Goal: Task Accomplishment & Management: Complete application form

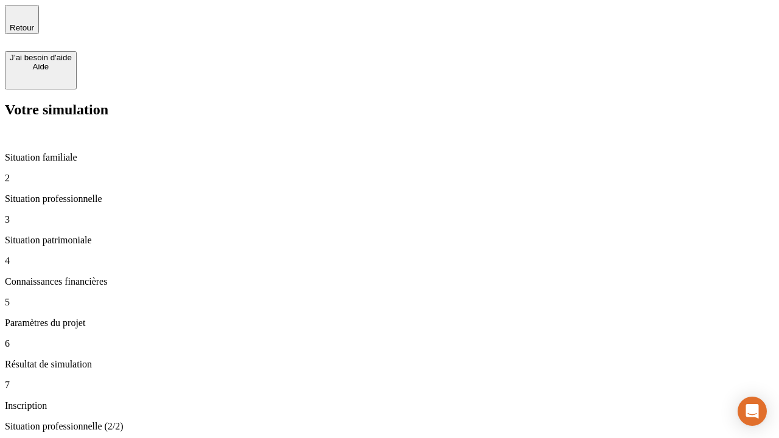
type input "30 000"
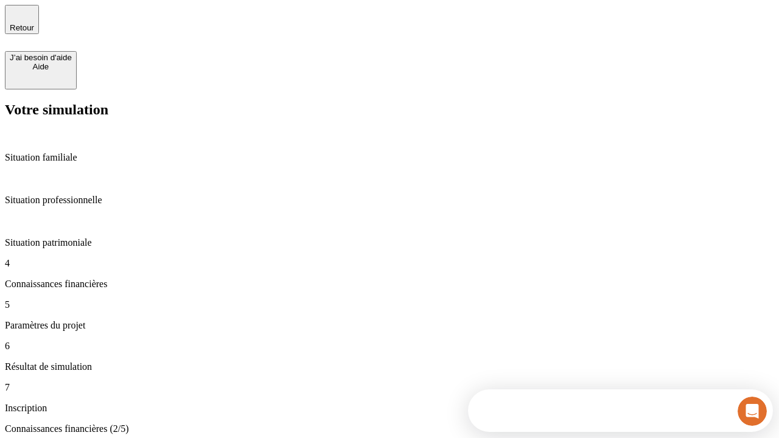
scroll to position [82, 0]
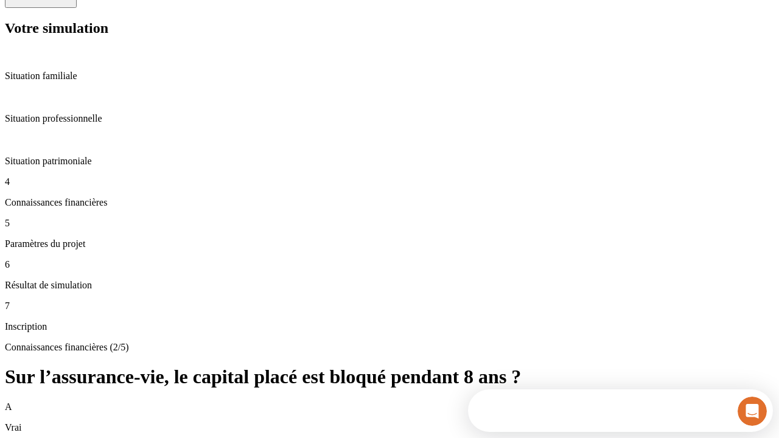
scroll to position [11, 0]
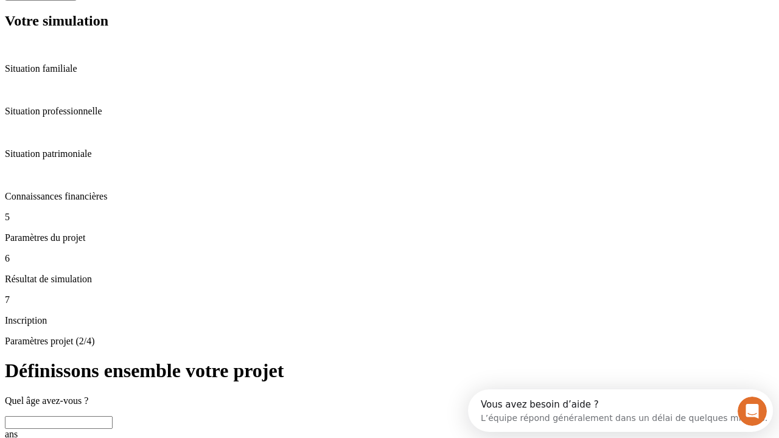
scroll to position [23, 0]
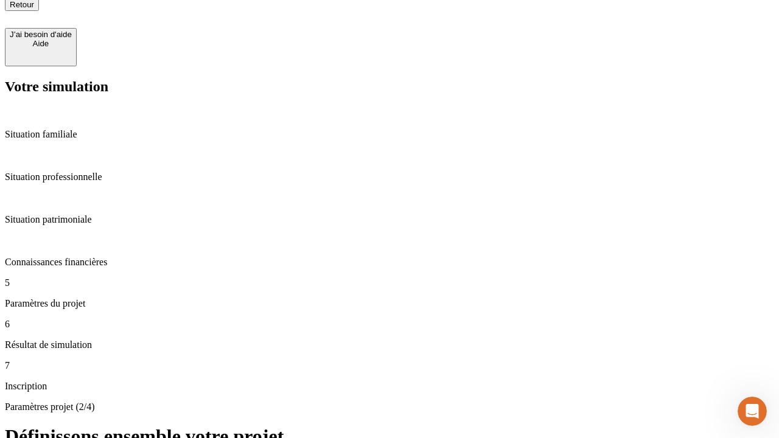
type input "25"
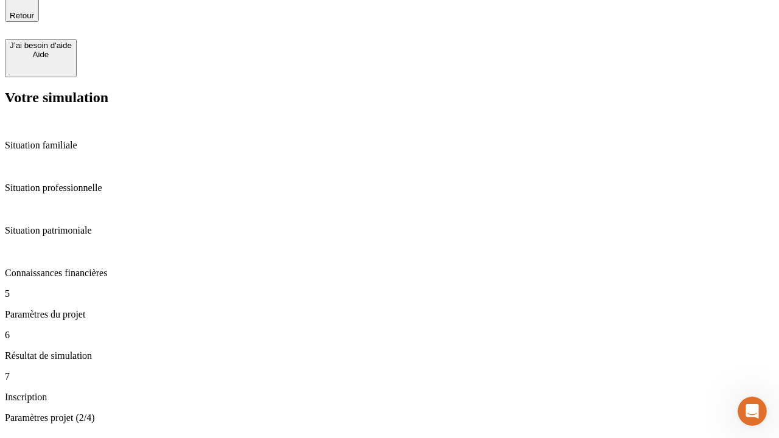
type input "64"
type input "1 000"
type input "640"
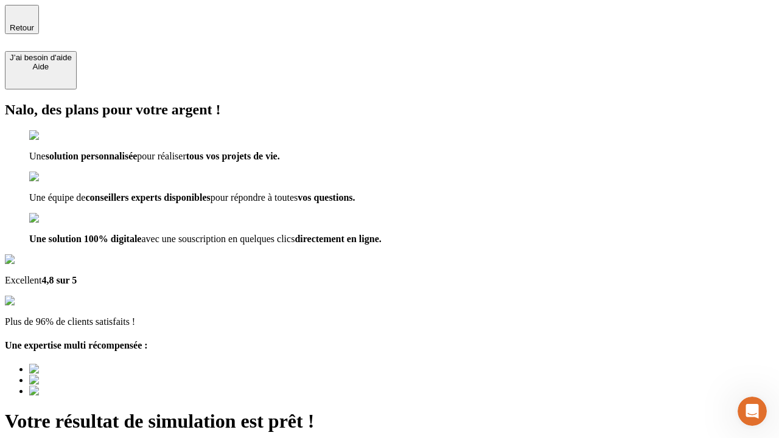
type input "[EMAIL_ADDRESS][PERSON_NAME][DOMAIN_NAME]"
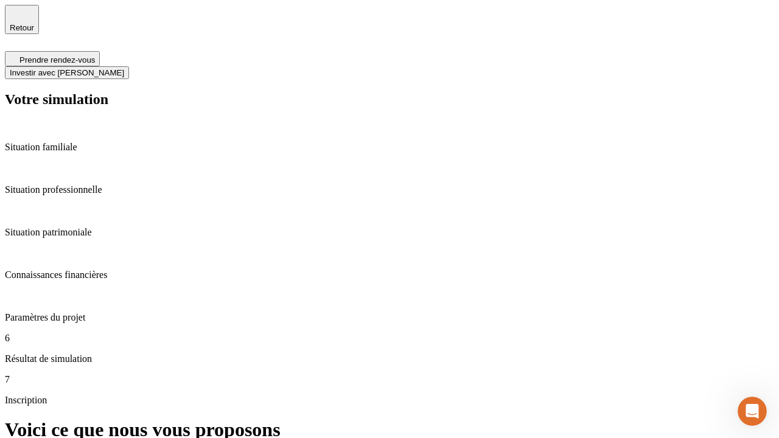
click at [124, 68] on span "Investir avec [PERSON_NAME]" at bounding box center [67, 72] width 114 height 9
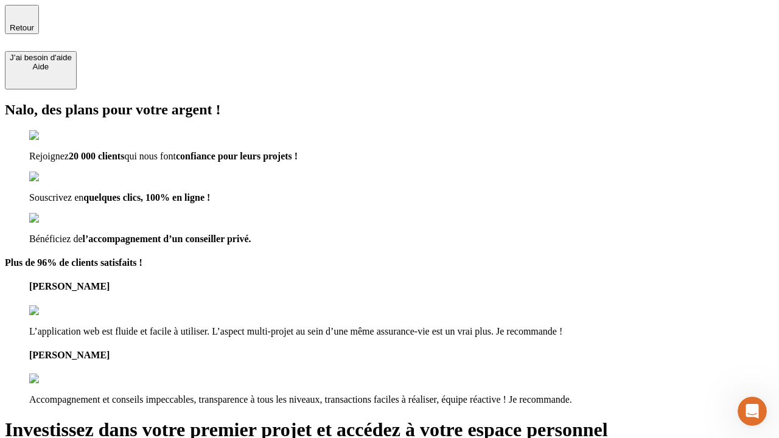
type input "[PERSON_NAME][EMAIL_ADDRESS][DOMAIN_NAME]"
